Goal: Information Seeking & Learning: Learn about a topic

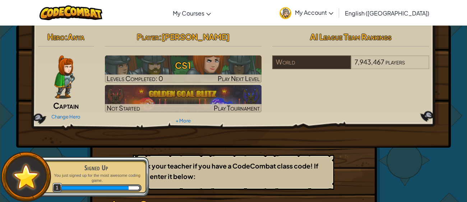
click at [59, 76] on img at bounding box center [64, 76] width 20 height 43
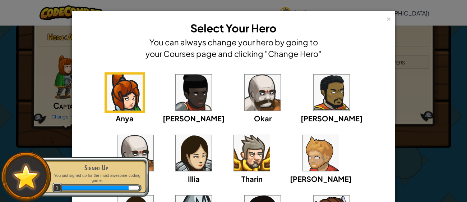
click at [466, 174] on div "× Select Your Hero You can always change your hero by going to your Courses pag…" at bounding box center [233, 101] width 467 height 202
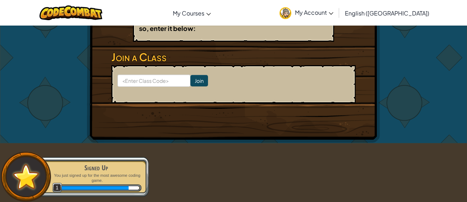
scroll to position [151, 0]
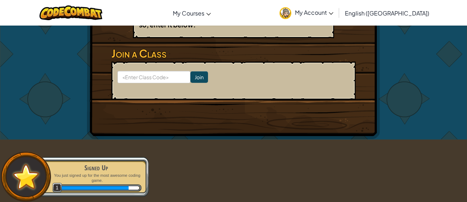
click at [134, 89] on form "Join" at bounding box center [233, 80] width 244 height 38
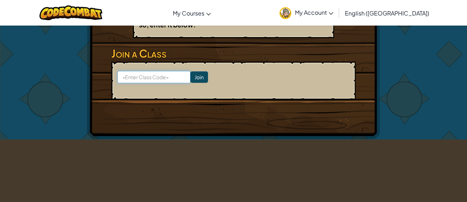
click at [137, 73] on input at bounding box center [154, 77] width 73 height 12
click at [136, 77] on input at bounding box center [154, 77] width 73 height 12
type input "JobSnowShort"
click input "Join" at bounding box center [199, 77] width 18 height 12
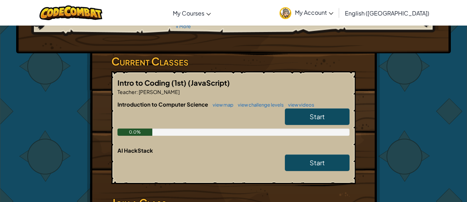
scroll to position [97, 0]
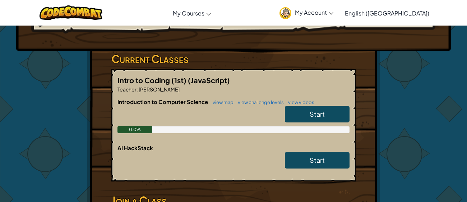
click at [310, 117] on span "Start" at bounding box center [317, 114] width 15 height 8
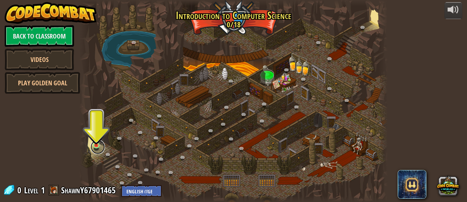
click at [93, 148] on link at bounding box center [98, 146] width 14 height 14
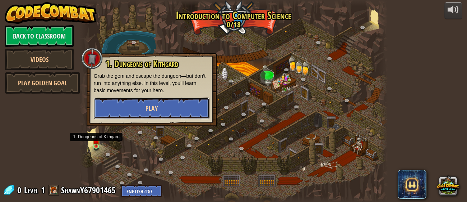
click at [144, 106] on button "Play" at bounding box center [152, 108] width 116 height 22
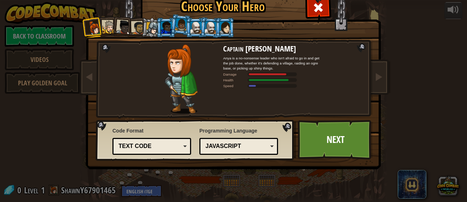
click at [192, 28] on div at bounding box center [195, 28] width 11 height 12
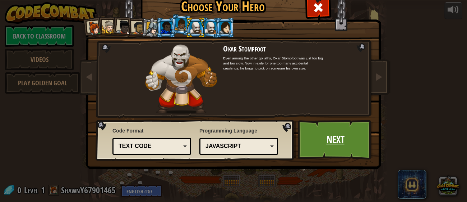
click at [328, 141] on link "Next" at bounding box center [335, 140] width 75 height 40
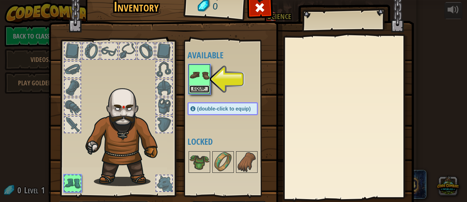
click at [196, 86] on button "Equip" at bounding box center [199, 89] width 20 height 8
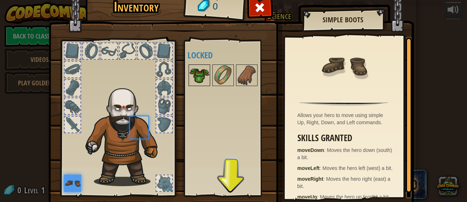
click at [199, 84] on img at bounding box center [199, 75] width 20 height 20
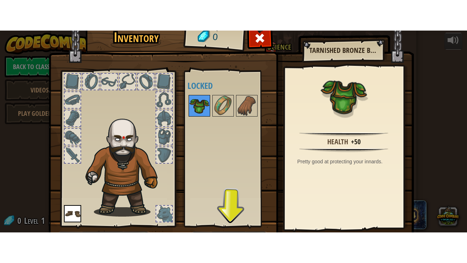
scroll to position [46, 0]
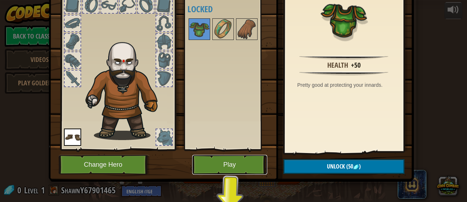
click at [257, 167] on button "Play" at bounding box center [229, 165] width 75 height 20
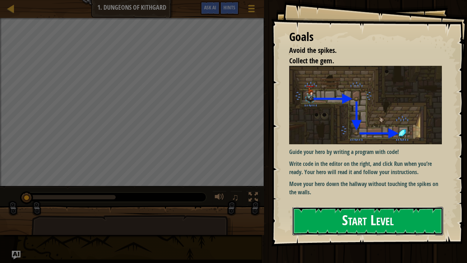
click at [338, 201] on button "Start Level" at bounding box center [368, 221] width 151 height 28
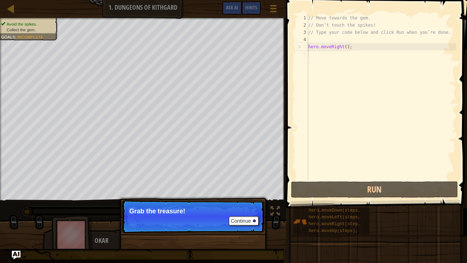
click at [341, 53] on div "// Move towards the gem. // Don’t touch the spikes! // Type your code below and…" at bounding box center [382, 104] width 150 height 180
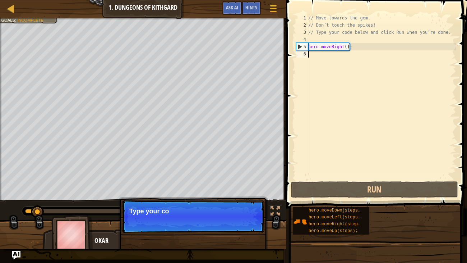
click at [318, 54] on div "// Move towards the gem. // Don’t touch the spikes! // Type your code below and…" at bounding box center [382, 104] width 150 height 180
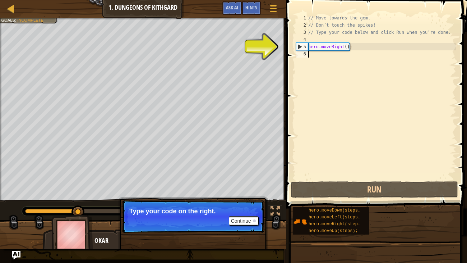
click at [318, 57] on div "// Move towards the gem. // Don’t touch the spikes! // Type your code below and…" at bounding box center [382, 104] width 150 height 180
click at [363, 53] on div "// Move towards the gem. // Don’t touch the spikes! // Type your code below and…" at bounding box center [382, 104] width 150 height 180
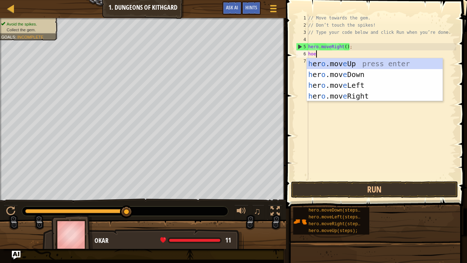
type textarea "hoer"
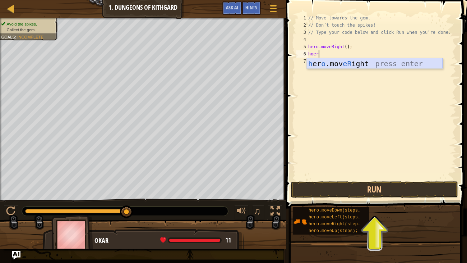
click at [363, 65] on div "h [PERSON_NAME]mov eR ight press enter" at bounding box center [375, 74] width 136 height 32
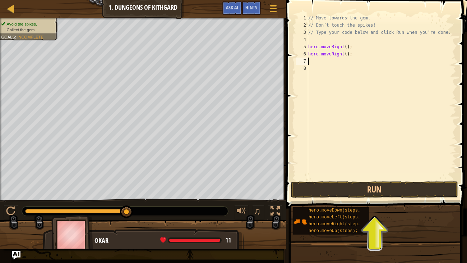
click at [346, 54] on div "// Move towards the gem. // Don’t touch the spikes! // Type your code below and…" at bounding box center [382, 104] width 150 height 180
click at [344, 52] on div "// Move towards the gem. // Don’t touch the spikes! // Type your code below and…" at bounding box center [382, 104] width 150 height 180
click at [341, 184] on button "Run" at bounding box center [374, 189] width 167 height 17
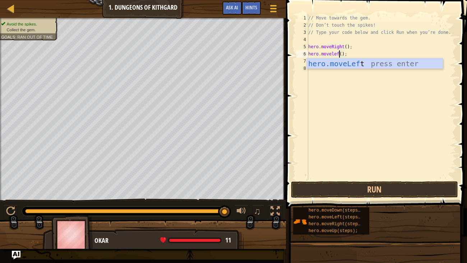
scroll to position [3, 3]
click at [356, 67] on div "hero.moveLeft press enter" at bounding box center [375, 74] width 136 height 32
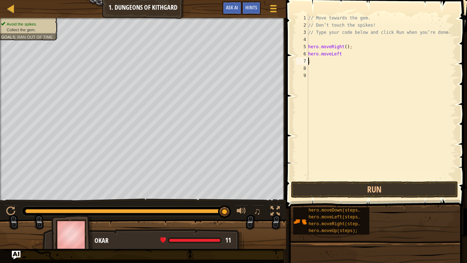
scroll to position [3, 0]
click at [341, 54] on div "// Move towards the gem. // Don’t touch the spikes! // Type your code below and…" at bounding box center [382, 104] width 150 height 180
click at [331, 54] on div "// Move towards the gem. // Don’t touch the spikes! // Type your code below and…" at bounding box center [382, 104] width 150 height 180
click at [340, 58] on div "// Move towards the gem. // Don’t touch the spikes! // Type your code below and…" at bounding box center [382, 104] width 150 height 180
click at [340, 48] on div "// Move towards the gem. // Don’t touch the spikes! // Type your code below and…" at bounding box center [382, 104] width 150 height 180
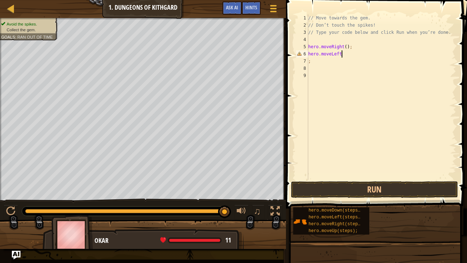
click at [341, 52] on div "// Move towards the gem. // Don’t touch the spikes! // Type your code below and…" at bounding box center [382, 104] width 150 height 180
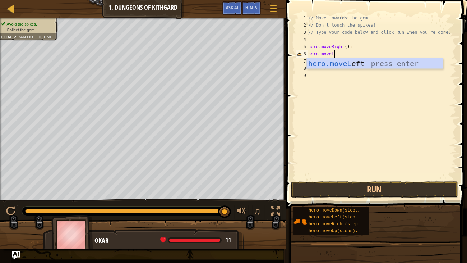
scroll to position [3, 1]
type textarea "hero.movele"
click at [364, 63] on div "hero.moveLe ft press enter" at bounding box center [375, 74] width 136 height 32
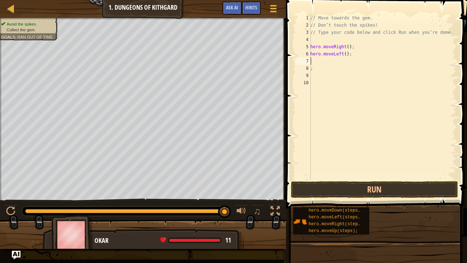
scroll to position [3, 0]
click at [345, 52] on div "// Move towards the gem. // Don’t touch the spikes! // Type your code below and…" at bounding box center [382, 104] width 147 height 180
click at [354, 188] on button "Run" at bounding box center [374, 189] width 167 height 17
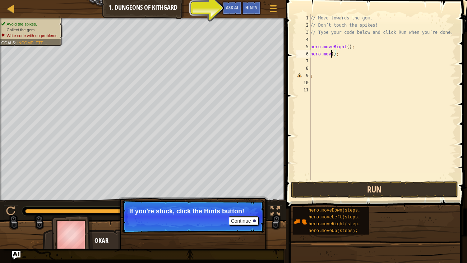
scroll to position [3, 1]
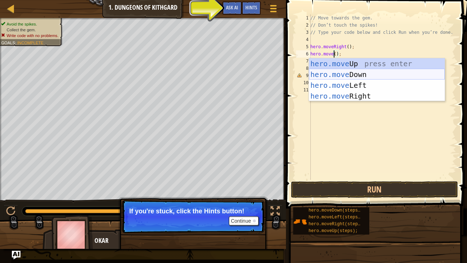
click at [354, 69] on div "hero.move Up press enter hero.move Down press enter hero.move Left press enter …" at bounding box center [377, 90] width 136 height 65
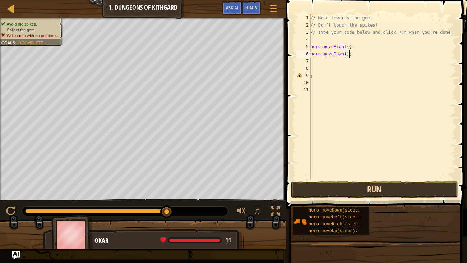
type textarea "hero.moveDown();"
click at [373, 194] on button "Run" at bounding box center [374, 189] width 167 height 17
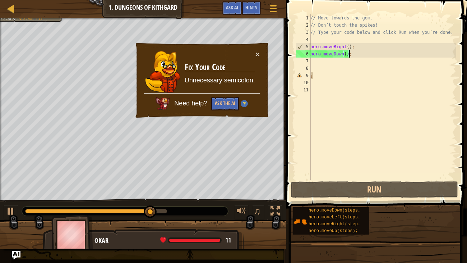
click at [312, 63] on div "// Move towards the gem. // Don’t touch the spikes! // Type your code below and…" at bounding box center [382, 104] width 147 height 180
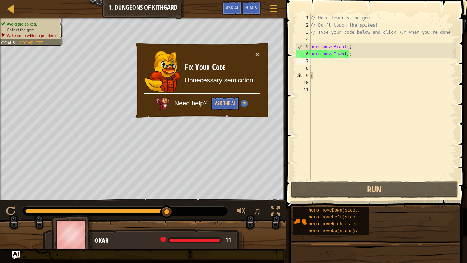
type textarea "h"
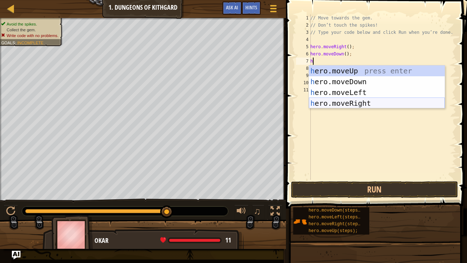
click at [325, 100] on div "h ero.moveUp press enter h ero.moveDown press enter h ero.moveLeft press enter …" at bounding box center [377, 97] width 136 height 65
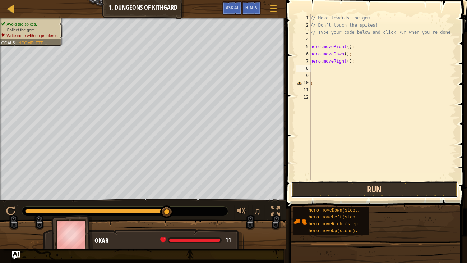
click at [354, 187] on button "Run" at bounding box center [374, 189] width 167 height 17
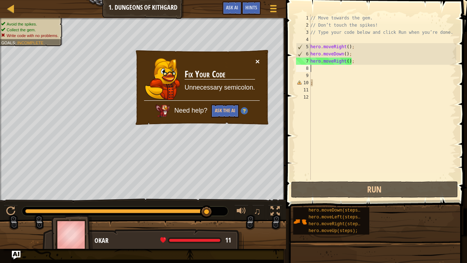
click at [256, 63] on button "×" at bounding box center [258, 62] width 4 height 8
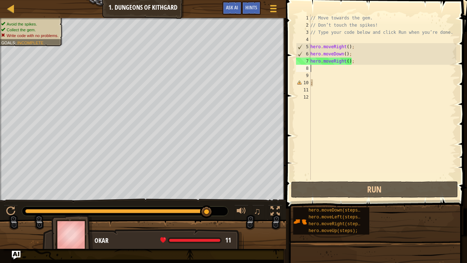
type textarea "h"
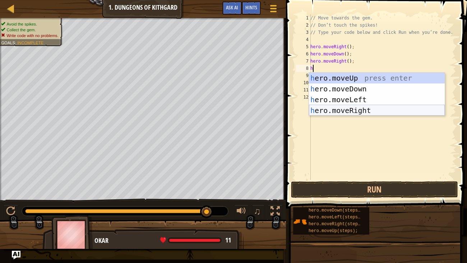
click at [325, 110] on div "h ero.moveUp press enter h ero.moveDown press enter h ero.moveLeft press enter …" at bounding box center [377, 105] width 136 height 65
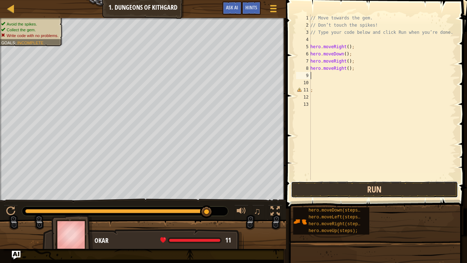
click at [349, 190] on button "Run" at bounding box center [374, 189] width 167 height 17
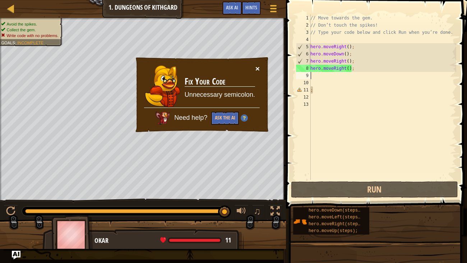
click at [258, 68] on button "×" at bounding box center [258, 69] width 4 height 8
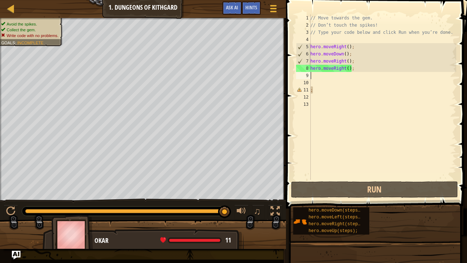
click at [372, 72] on div "// Move towards the gem. // Don’t touch the spikes! // Type your code below and…" at bounding box center [382, 104] width 147 height 180
type textarea "hero.moveRight();"
click at [355, 95] on div "// Move towards the gem. // Don’t touch the spikes! // Type your code below and…" at bounding box center [382, 104] width 147 height 180
type textarea ";"
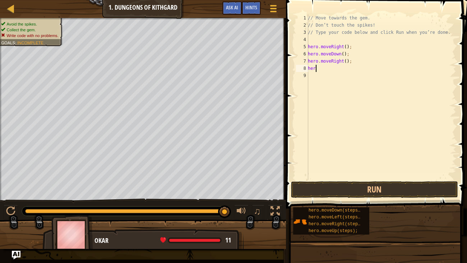
type textarea "h"
click at [382, 190] on button "Run" at bounding box center [374, 189] width 167 height 17
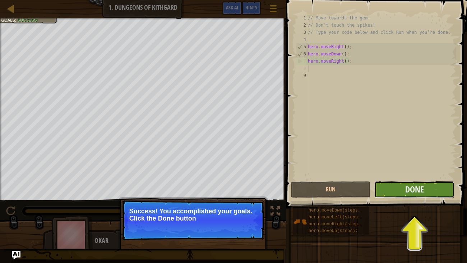
click at [404, 187] on button "Done" at bounding box center [414, 189] width 80 height 17
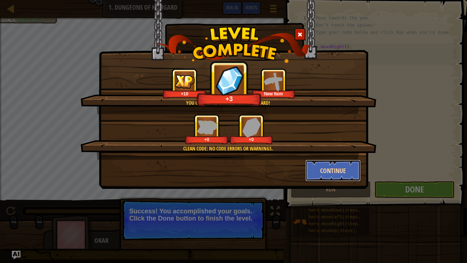
click at [322, 171] on button "Continue" at bounding box center [333, 171] width 56 height 22
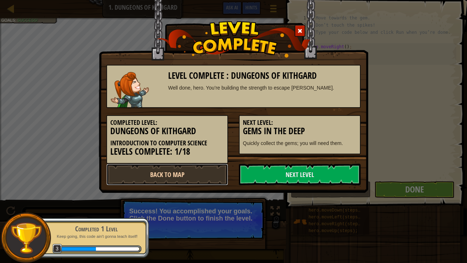
click at [173, 180] on link "Back to Map" at bounding box center [167, 175] width 122 height 22
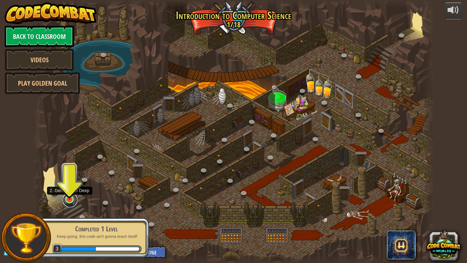
click at [69, 199] on link at bounding box center [70, 200] width 14 height 14
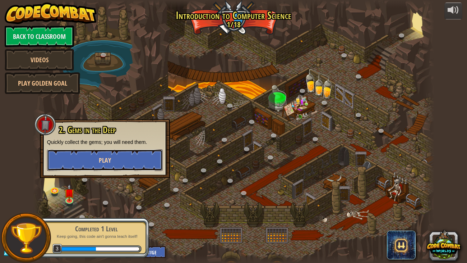
click at [107, 158] on span "Play" at bounding box center [105, 160] width 12 height 9
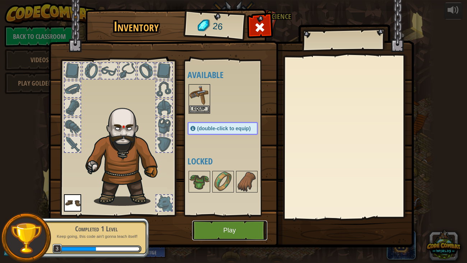
click at [215, 201] on button "Play" at bounding box center [229, 230] width 75 height 20
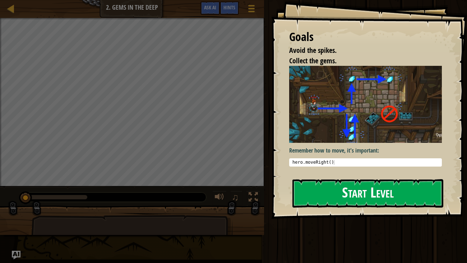
click at [319, 181] on button "Start Level" at bounding box center [368, 193] width 151 height 28
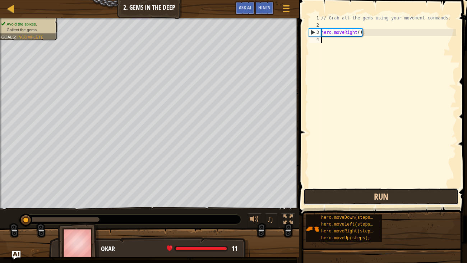
click at [350, 195] on button "Run" at bounding box center [381, 196] width 155 height 17
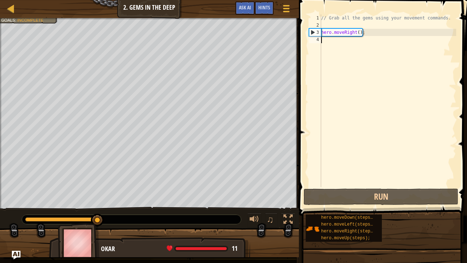
type textarea "h"
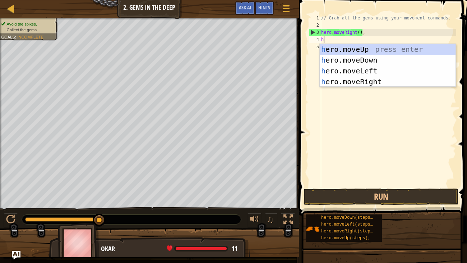
scroll to position [3, 0]
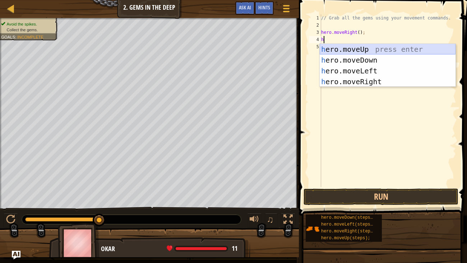
click at [338, 53] on div "h ero.moveUp press enter h ero.moveDown press enter h ero.moveLeft press enter …" at bounding box center [388, 76] width 136 height 65
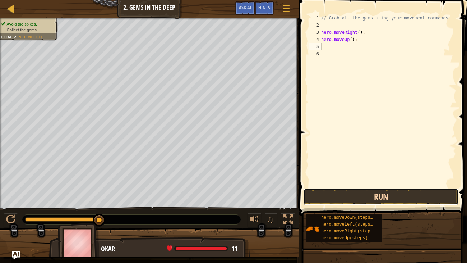
click at [392, 196] on button "Run" at bounding box center [381, 196] width 155 height 17
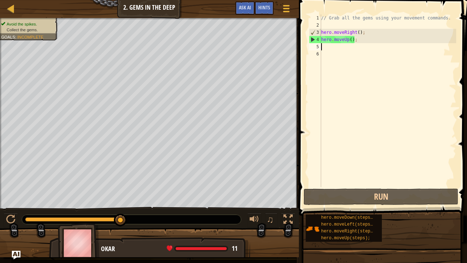
type textarea "h"
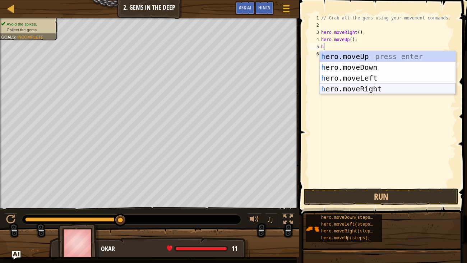
click at [377, 93] on div "h ero.moveUp press enter h ero.moveDown press enter h ero.moveLeft press enter …" at bounding box center [388, 83] width 136 height 65
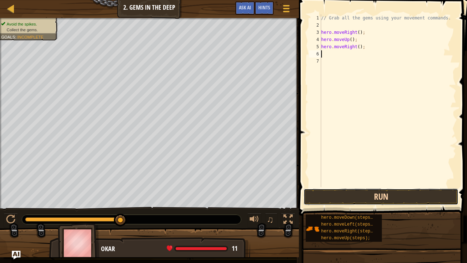
click at [397, 192] on button "Run" at bounding box center [381, 196] width 155 height 17
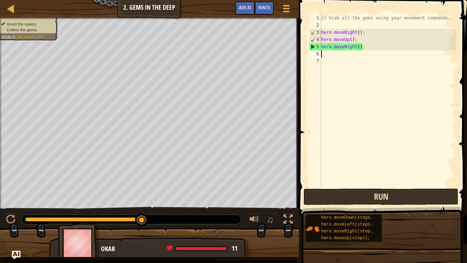
type textarea "j"
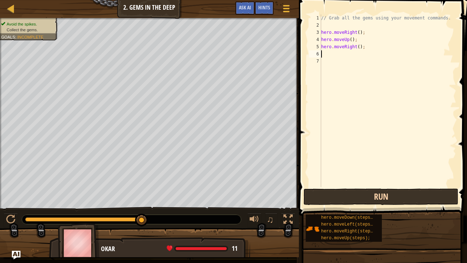
type textarea "h"
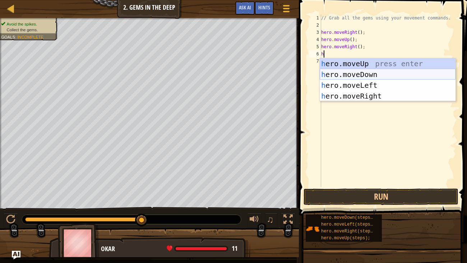
click at [388, 76] on div "h ero.moveUp press enter h ero.moveDown press enter h ero.moveLeft press enter …" at bounding box center [388, 90] width 136 height 65
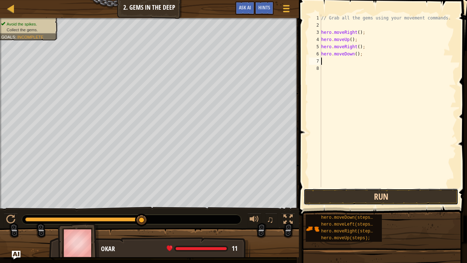
click at [405, 190] on button "Run" at bounding box center [381, 196] width 155 height 17
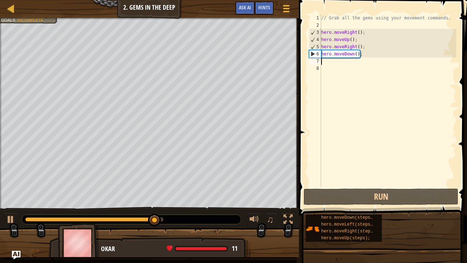
type textarea "h"
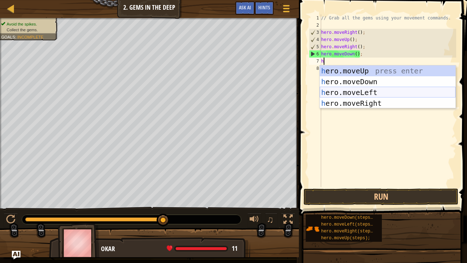
click at [347, 89] on div "h ero.moveUp press enter h ero.moveDown press enter h ero.moveLeft press enter …" at bounding box center [388, 97] width 136 height 65
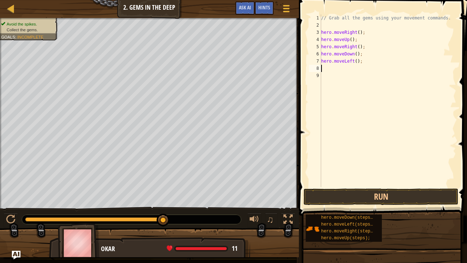
click at [334, 70] on div "// Grab all the gems using your movement commands. hero . moveRight ( ) ; hero …" at bounding box center [388, 107] width 137 height 187
type textarea "h"
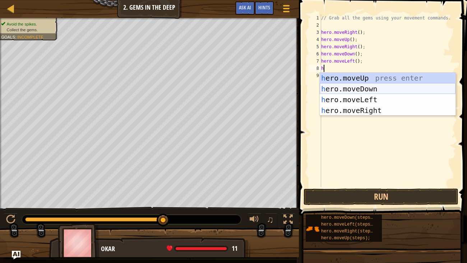
click at [340, 90] on div "h ero.moveUp press enter h ero.moveDown press enter h ero.moveLeft press enter …" at bounding box center [388, 105] width 136 height 65
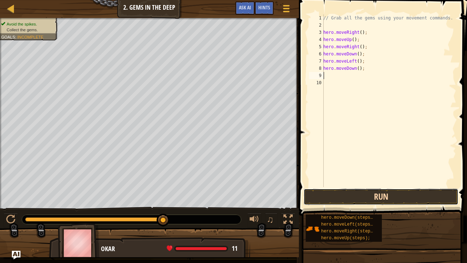
click at [369, 190] on button "Run" at bounding box center [381, 196] width 155 height 17
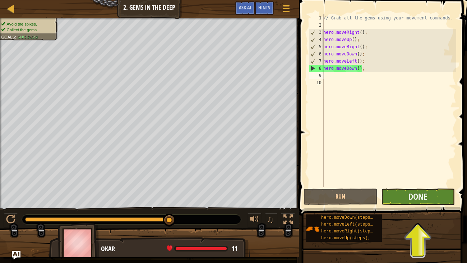
type textarea "h"
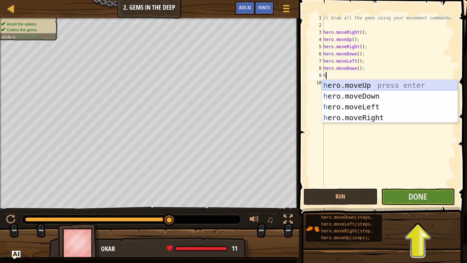
click at [376, 82] on div "h ero.moveUp press enter h ero.moveDown press enter h ero.moveLeft press enter …" at bounding box center [390, 112] width 136 height 65
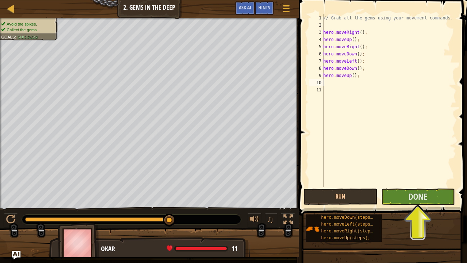
type textarea "h"
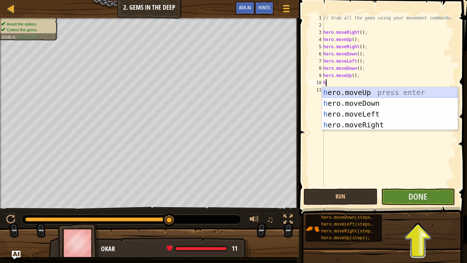
click at [353, 93] on div "h ero.moveUp press enter h ero.moveDown press enter h ero.moveLeft press enter …" at bounding box center [390, 119] width 136 height 65
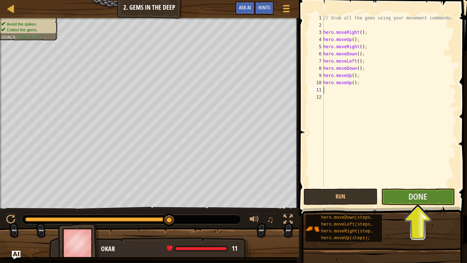
type textarea "h"
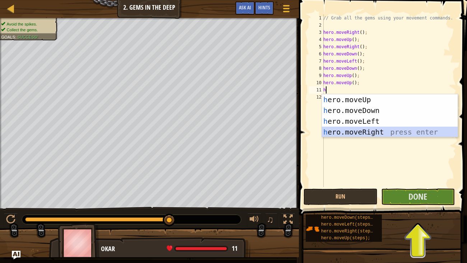
click at [350, 132] on div "h ero.moveUp press enter h ero.moveDown press enter h ero.moveLeft press enter …" at bounding box center [390, 126] width 136 height 65
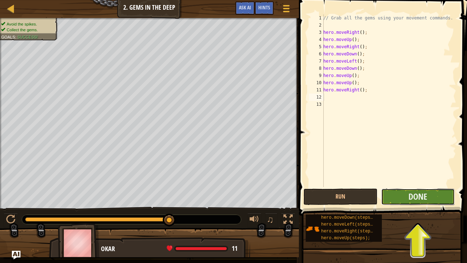
click at [418, 201] on button "Done" at bounding box center [418, 196] width 74 height 17
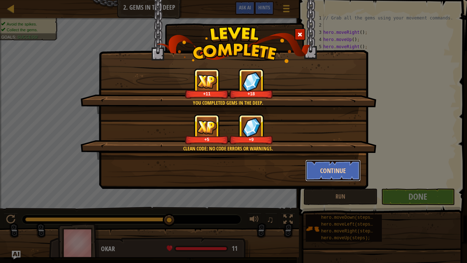
click at [336, 171] on button "Continue" at bounding box center [333, 171] width 56 height 22
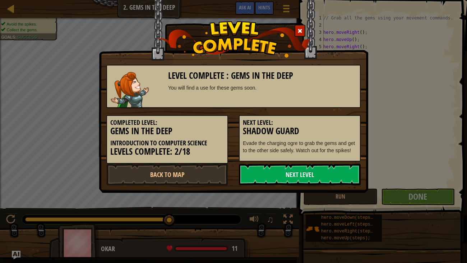
click at [336, 171] on link "Next Level" at bounding box center [300, 175] width 122 height 22
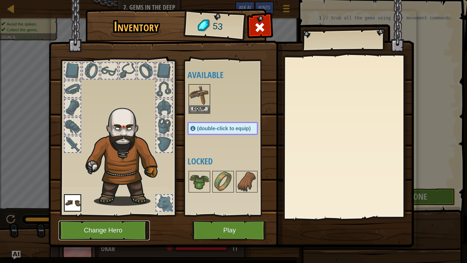
click at [83, 201] on button "Change Hero" at bounding box center [104, 230] width 91 height 20
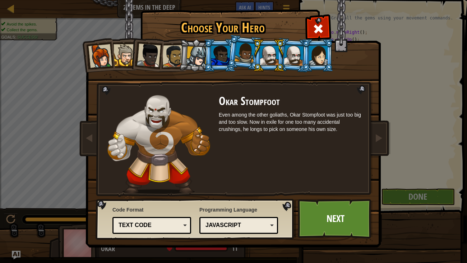
click at [116, 61] on div at bounding box center [125, 55] width 22 height 22
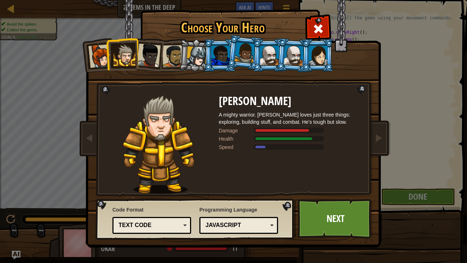
click at [257, 53] on li at bounding box center [269, 55] width 32 height 33
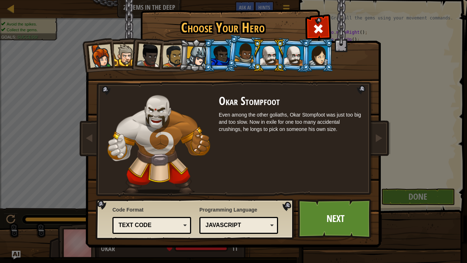
click at [294, 56] on div at bounding box center [294, 55] width 20 height 20
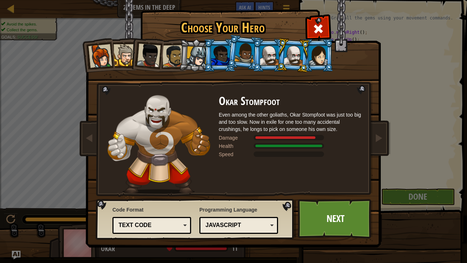
click at [276, 54] on div at bounding box center [269, 55] width 19 height 19
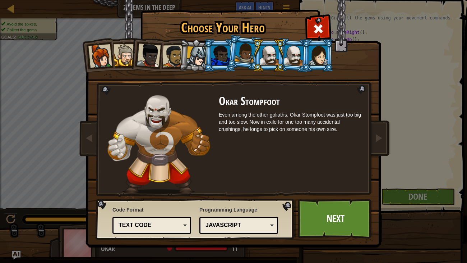
click at [290, 55] on div at bounding box center [294, 55] width 20 height 20
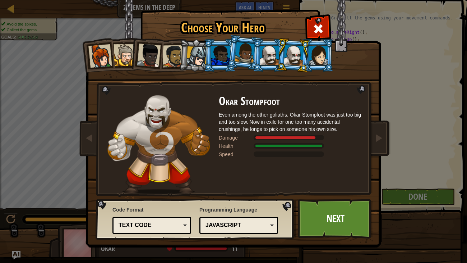
click at [318, 56] on div at bounding box center [318, 55] width 19 height 19
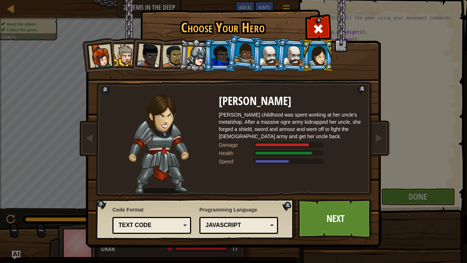
click at [251, 51] on div at bounding box center [245, 52] width 20 height 21
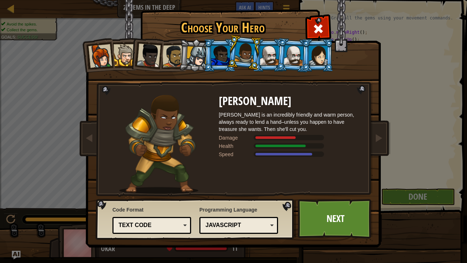
click at [221, 61] on div at bounding box center [220, 55] width 19 height 19
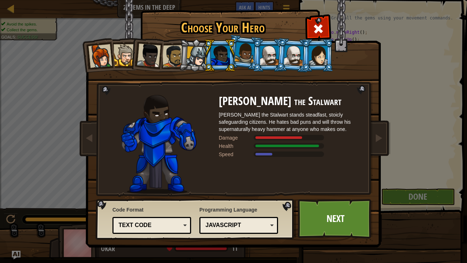
click at [204, 63] on li at bounding box center [220, 55] width 32 height 33
click at [200, 60] on div at bounding box center [197, 56] width 20 height 20
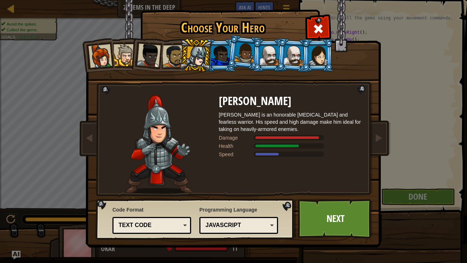
click at [171, 60] on div at bounding box center [173, 56] width 22 height 22
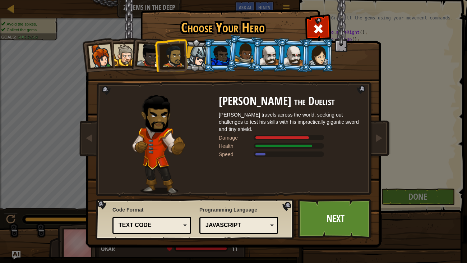
click at [142, 61] on div at bounding box center [149, 55] width 24 height 24
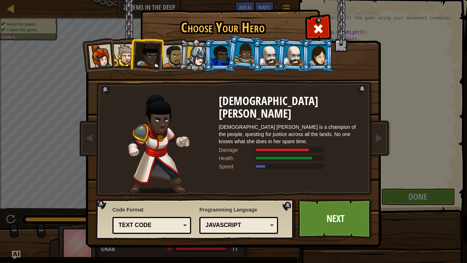
click at [123, 56] on div at bounding box center [125, 55] width 22 height 22
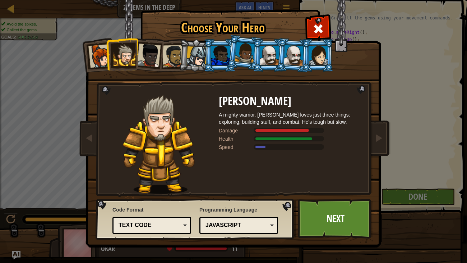
click at [102, 55] on div at bounding box center [100, 56] width 24 height 24
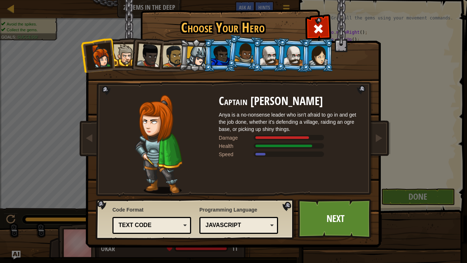
click at [302, 53] on li at bounding box center [318, 55] width 32 height 33
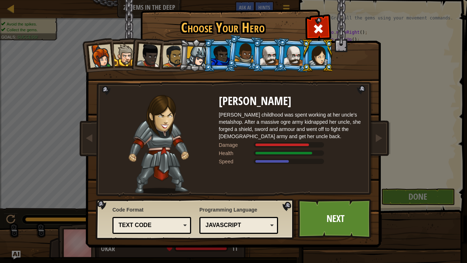
click at [290, 52] on div at bounding box center [294, 55] width 20 height 20
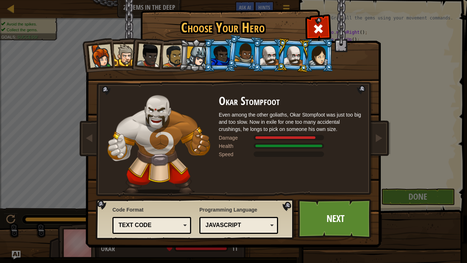
click at [270, 52] on div at bounding box center [269, 55] width 19 height 19
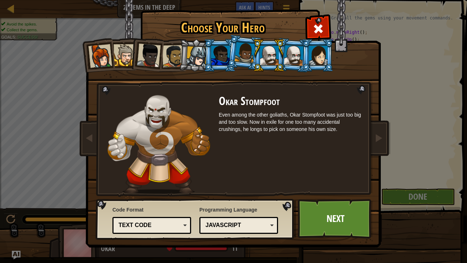
click at [250, 54] on div at bounding box center [245, 52] width 20 height 21
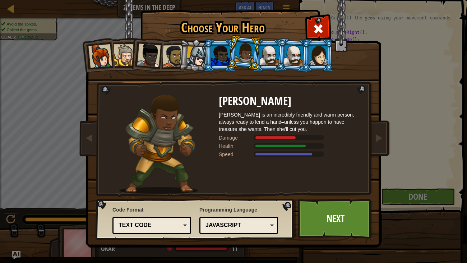
click at [226, 61] on div at bounding box center [220, 55] width 19 height 19
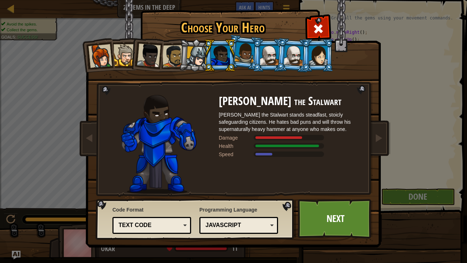
click at [198, 54] on div at bounding box center [197, 56] width 20 height 20
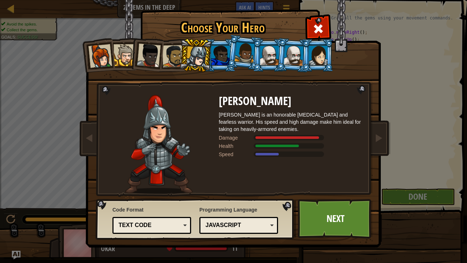
click at [171, 54] on div at bounding box center [173, 56] width 22 height 22
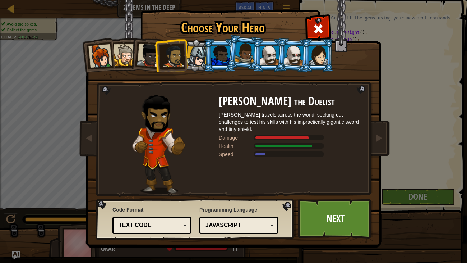
click at [149, 52] on div at bounding box center [149, 55] width 24 height 24
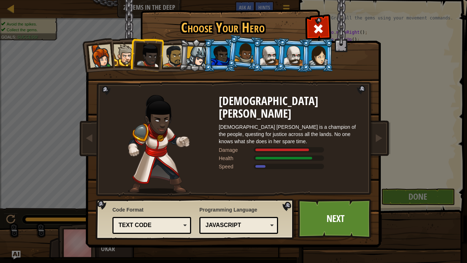
click at [127, 59] on div at bounding box center [125, 55] width 22 height 22
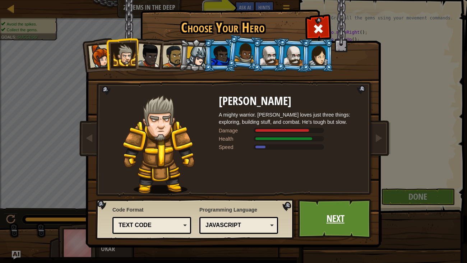
click at [334, 201] on link "Next" at bounding box center [335, 219] width 75 height 40
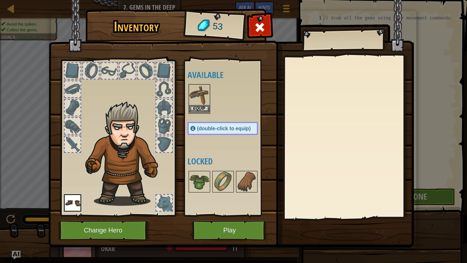
click at [195, 95] on img at bounding box center [199, 95] width 20 height 20
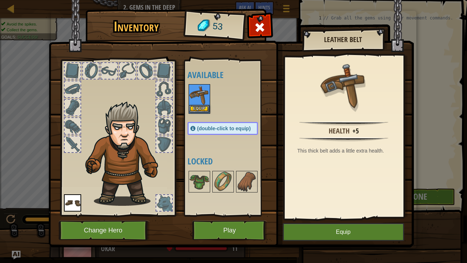
click at [195, 95] on img at bounding box center [199, 95] width 20 height 20
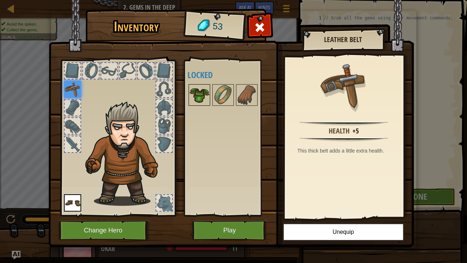
click at [201, 100] on img at bounding box center [199, 95] width 20 height 20
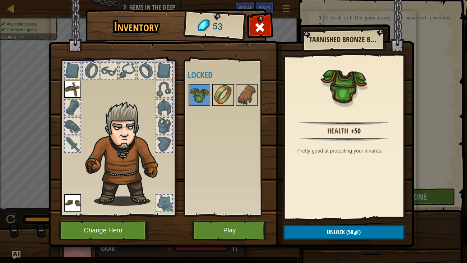
click at [222, 99] on img at bounding box center [223, 95] width 20 height 20
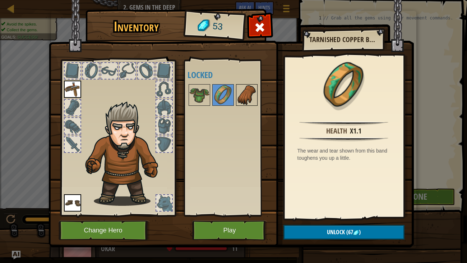
click at [240, 96] on img at bounding box center [247, 95] width 20 height 20
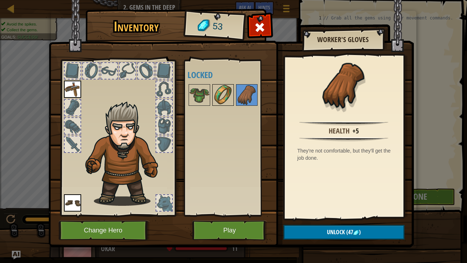
click at [220, 93] on img at bounding box center [223, 95] width 20 height 20
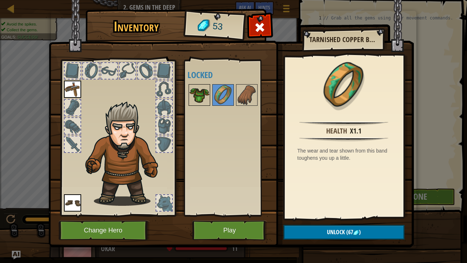
click at [198, 92] on img at bounding box center [199, 95] width 20 height 20
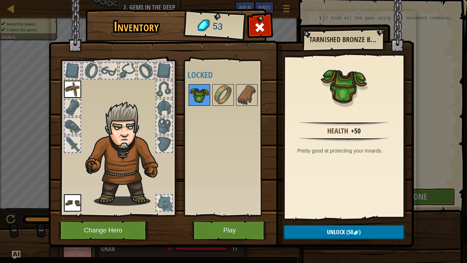
click at [198, 92] on img at bounding box center [199, 95] width 20 height 20
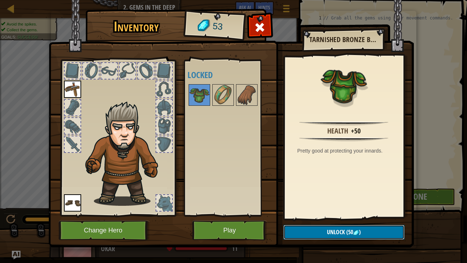
click at [355, 201] on button "Unlock (50 )" at bounding box center [344, 232] width 121 height 15
click at [334, 201] on button "Confirm" at bounding box center [344, 232] width 121 height 15
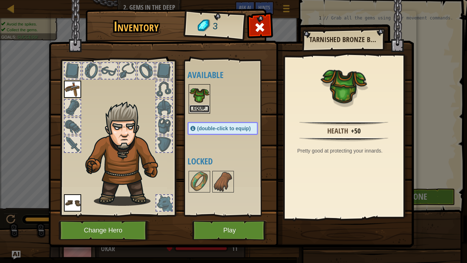
click at [199, 107] on button "Equip" at bounding box center [199, 109] width 20 height 8
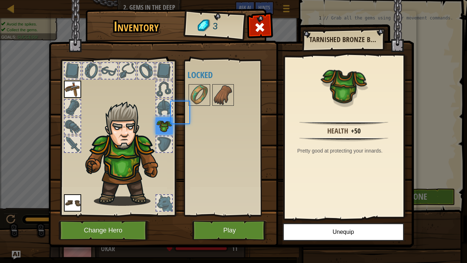
click at [199, 107] on div "Available Equip Equip Equip (double-click to equip) Locked" at bounding box center [230, 138] width 85 height 150
click at [254, 27] on span at bounding box center [260, 28] width 12 height 12
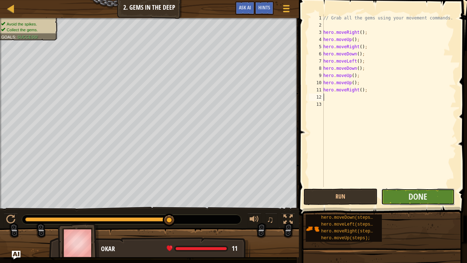
click at [403, 195] on button "Done" at bounding box center [418, 196] width 74 height 17
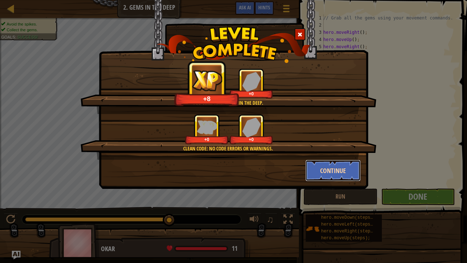
click at [326, 173] on button "Continue" at bounding box center [333, 171] width 56 height 22
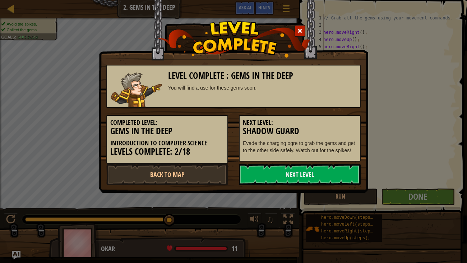
click at [326, 173] on link "Next Level" at bounding box center [300, 175] width 122 height 22
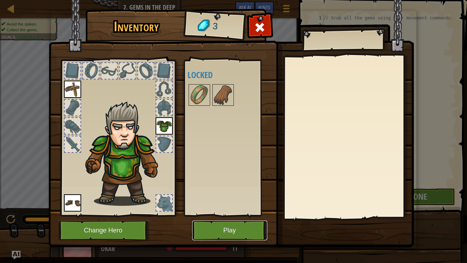
click at [245, 201] on button "Play" at bounding box center [229, 230] width 75 height 20
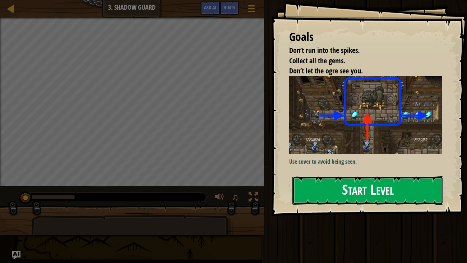
click at [393, 200] on button "Start Level" at bounding box center [368, 190] width 151 height 28
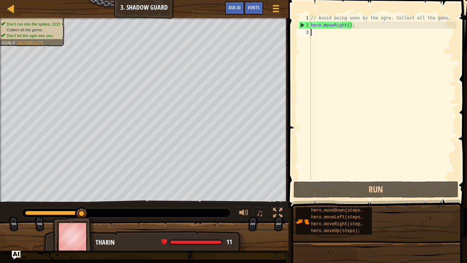
type textarea "h"
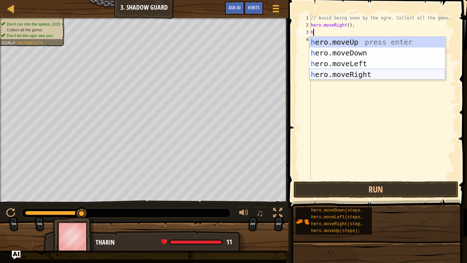
click at [365, 75] on div "h ero.moveUp press enter h ero.moveDown press enter h ero.moveLeft press enter …" at bounding box center [377, 69] width 136 height 65
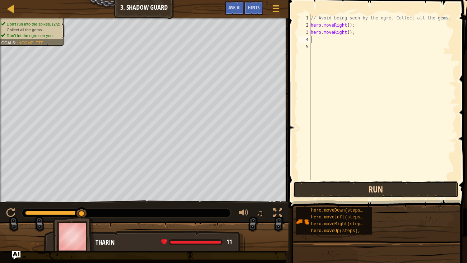
click at [362, 188] on button "Run" at bounding box center [376, 189] width 165 height 17
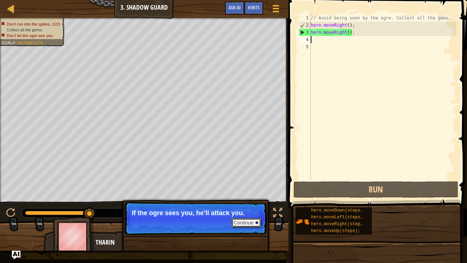
click at [249, 201] on button "Continue" at bounding box center [246, 222] width 30 height 9
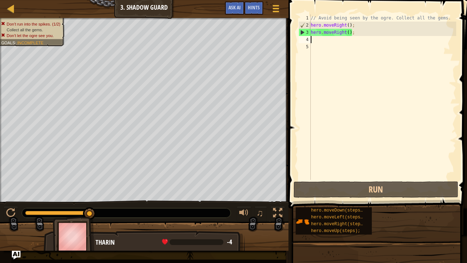
click at [353, 35] on div "// Avoid being seen by the ogre. Collect all the gems. hero . moveRight ( ) ; h…" at bounding box center [382, 104] width 147 height 180
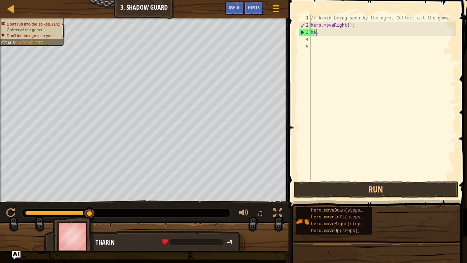
type textarea ";"
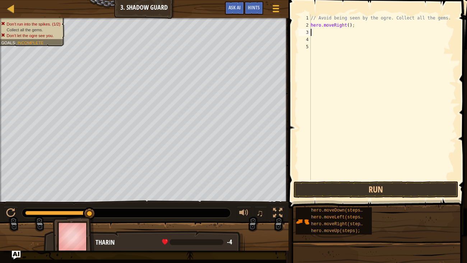
type textarea "h"
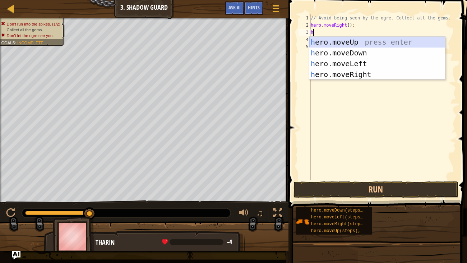
click at [353, 42] on div "h ero.moveUp press enter h ero.moveDown press enter h ero.moveLeft press enter …" at bounding box center [377, 69] width 136 height 65
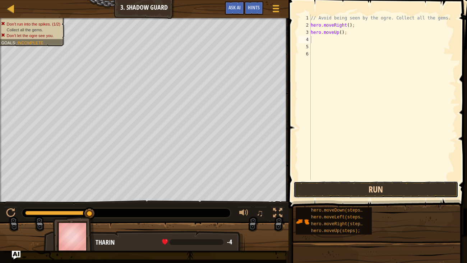
click at [387, 185] on button "Run" at bounding box center [376, 189] width 165 height 17
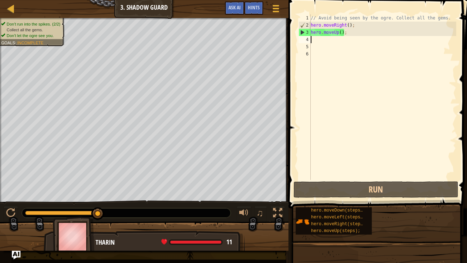
type textarea "h"
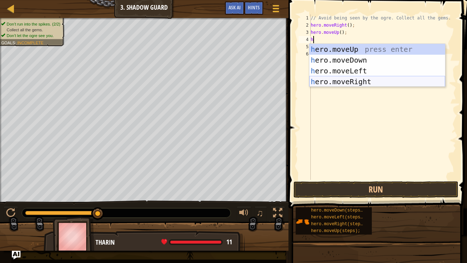
click at [381, 82] on div "h ero.moveUp press enter h ero.moveDown press enter h ero.moveLeft press enter …" at bounding box center [377, 76] width 136 height 65
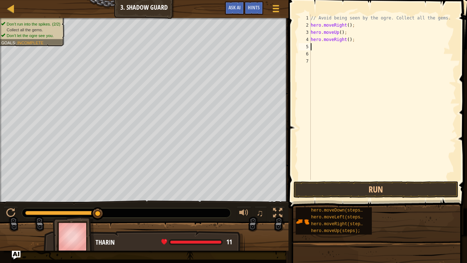
type textarea "h"
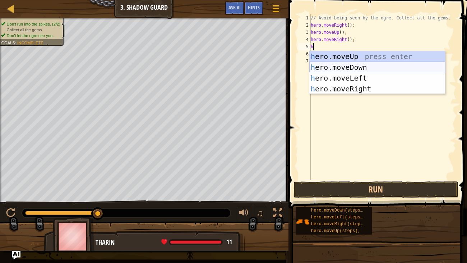
click at [340, 62] on div "h ero.moveUp press enter h ero.moveDown press enter h ero.moveLeft press enter …" at bounding box center [377, 83] width 136 height 65
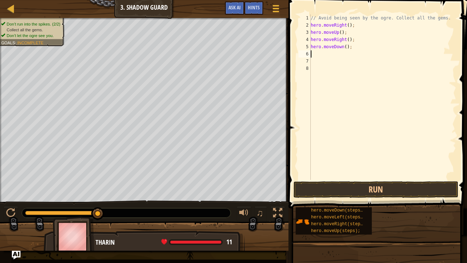
type textarea "h"
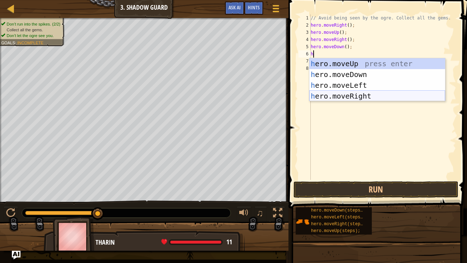
click at [337, 92] on div "h ero.moveUp press enter h ero.moveDown press enter h ero.moveLeft press enter …" at bounding box center [377, 90] width 136 height 65
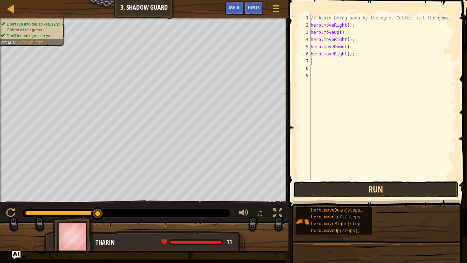
click at [363, 184] on button "Run" at bounding box center [376, 189] width 165 height 17
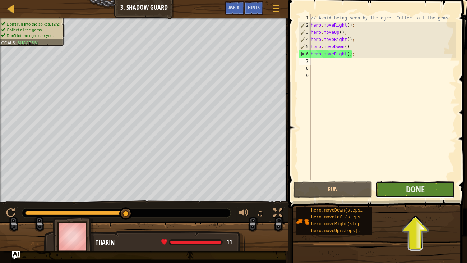
click at [394, 190] on button "Done" at bounding box center [415, 189] width 79 height 17
